Goal: Information Seeking & Learning: Learn about a topic

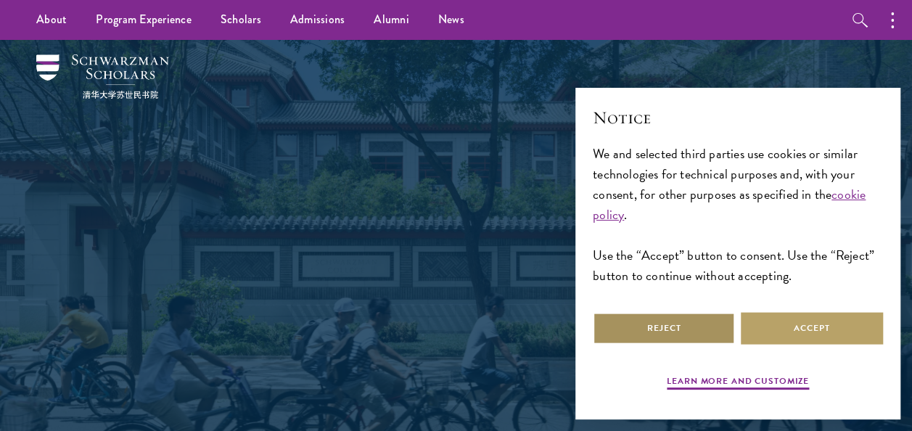
click at [660, 331] on button "Reject" at bounding box center [664, 328] width 142 height 33
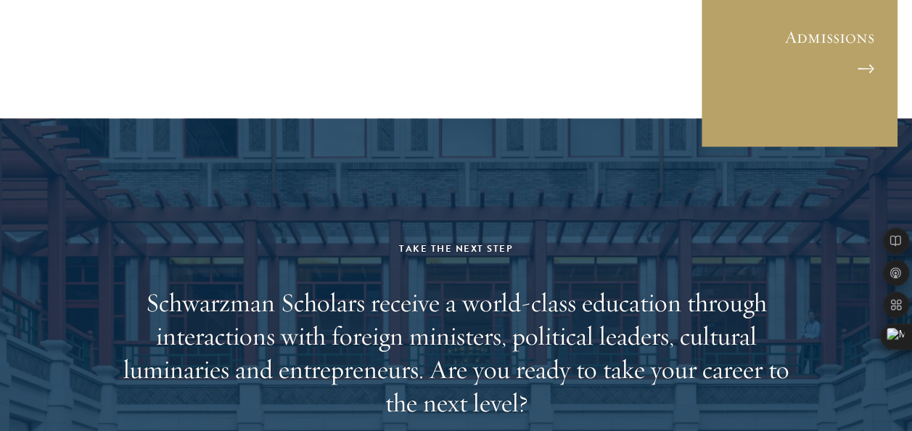
scroll to position [3949, 0]
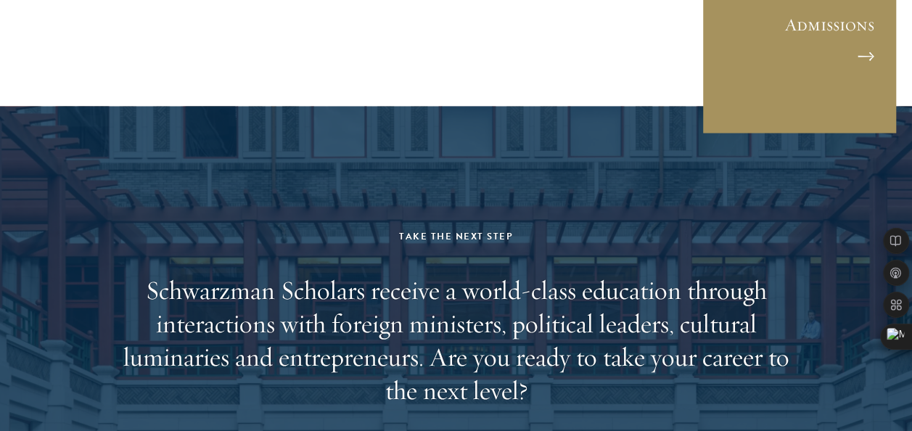
click at [767, 41] on link "Admissions" at bounding box center [800, 36] width 196 height 196
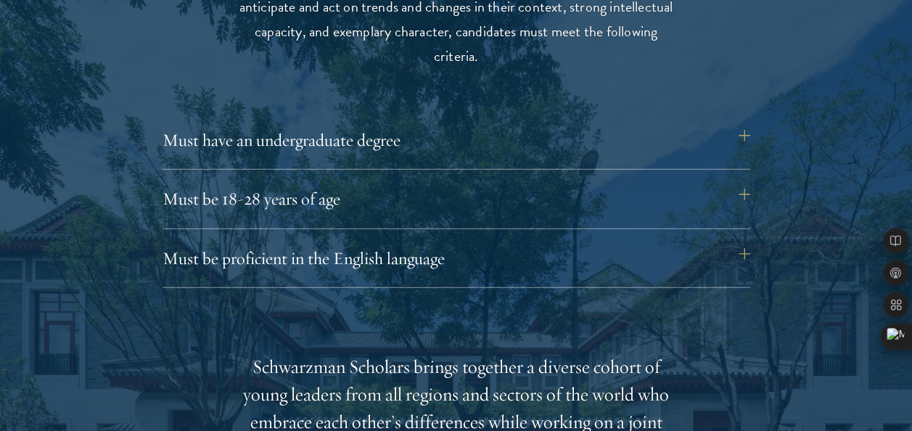
scroll to position [1961, 0]
click at [303, 207] on button "Must be 18-28 years of age" at bounding box center [457, 198] width 588 height 35
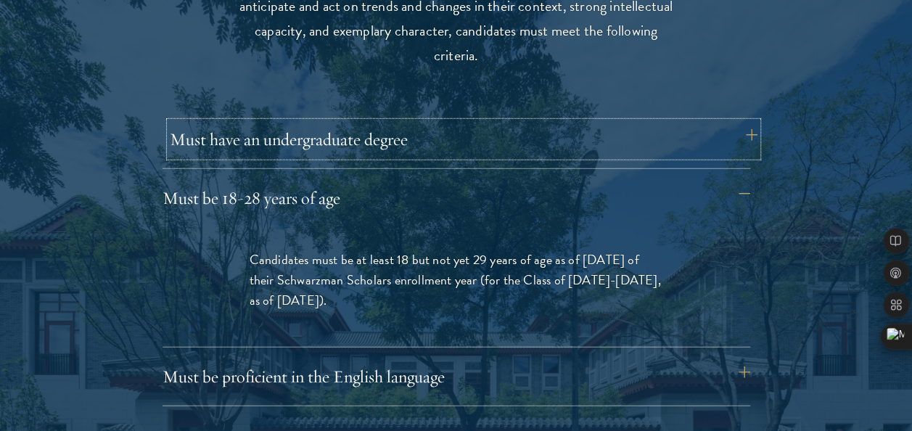
click at [312, 153] on button "Must have an undergraduate degree" at bounding box center [464, 139] width 588 height 35
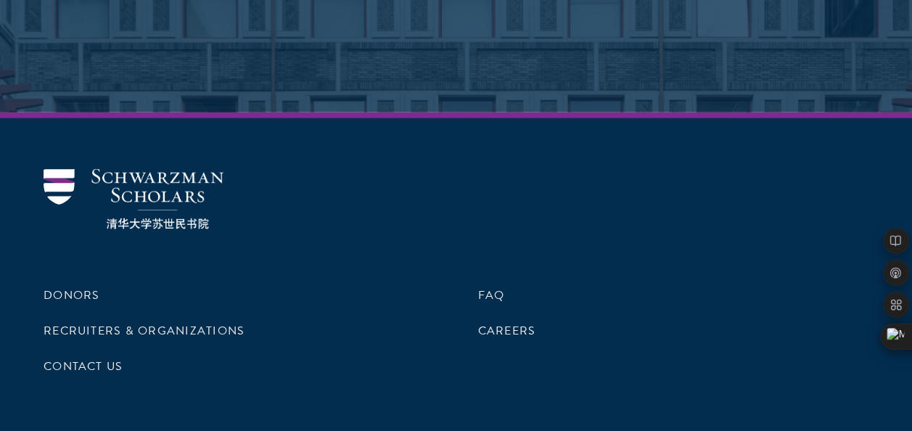
scroll to position [7393, 0]
